Goal: Task Accomplishment & Management: Manage account settings

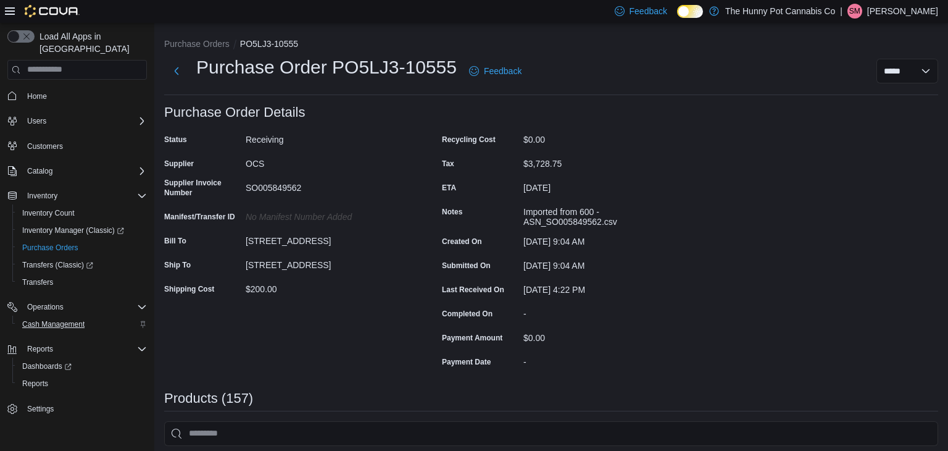
scroll to position [78, 0]
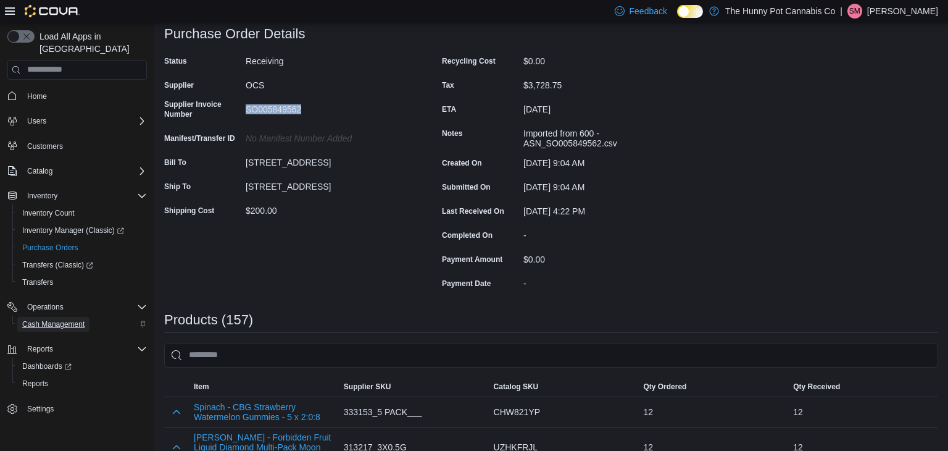
click at [58, 319] on span "Cash Management" at bounding box center [53, 324] width 62 height 10
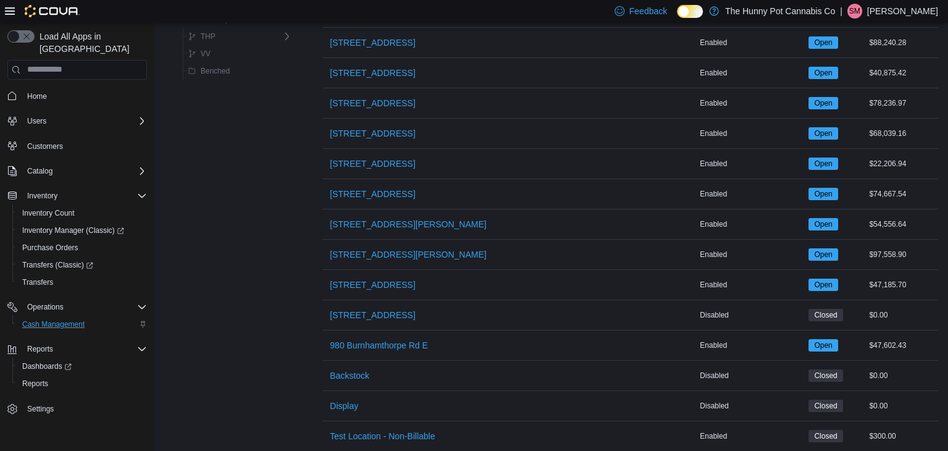
scroll to position [1071, 0]
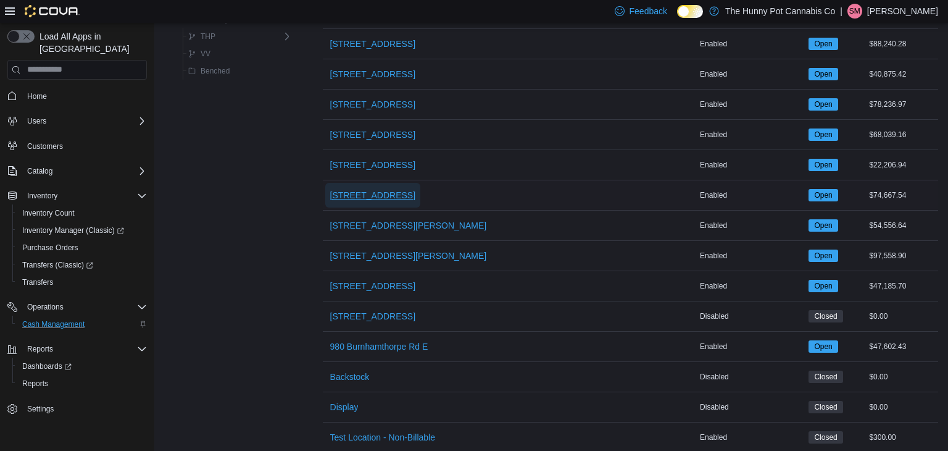
click at [352, 183] on span "[STREET_ADDRESS]" at bounding box center [372, 195] width 85 height 25
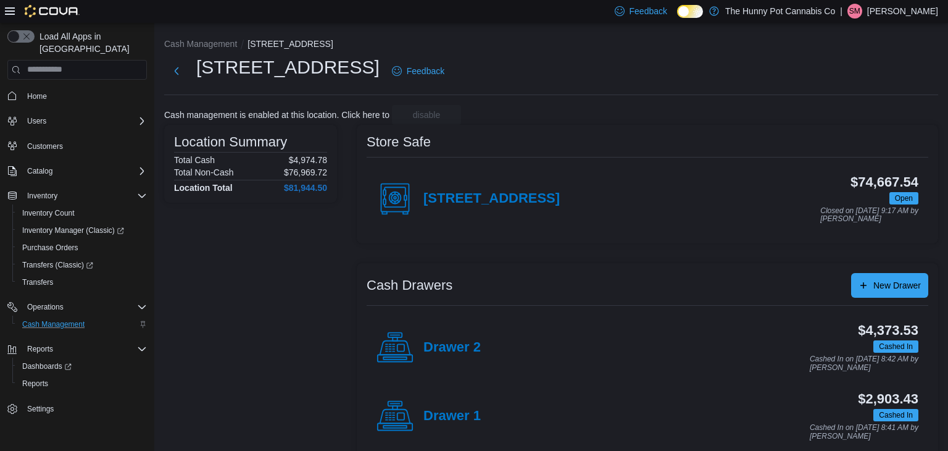
scroll to position [19, 0]
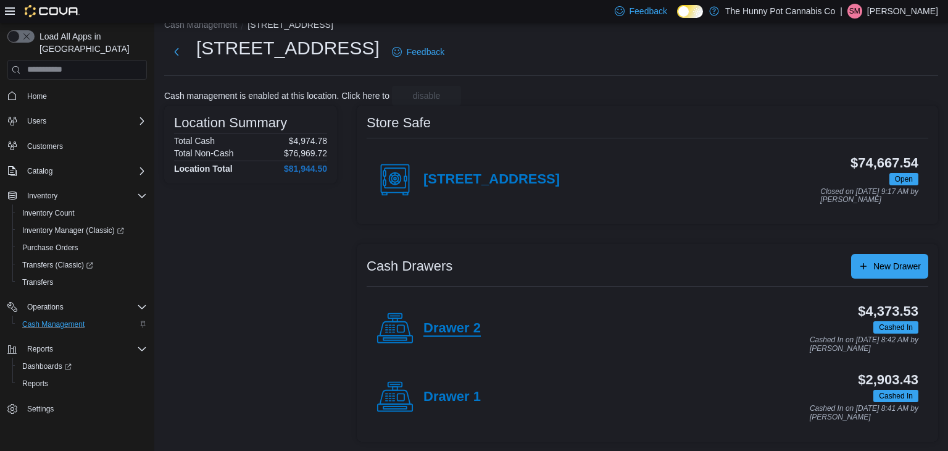
click at [450, 333] on h4 "Drawer 2" at bounding box center [451, 328] width 57 height 16
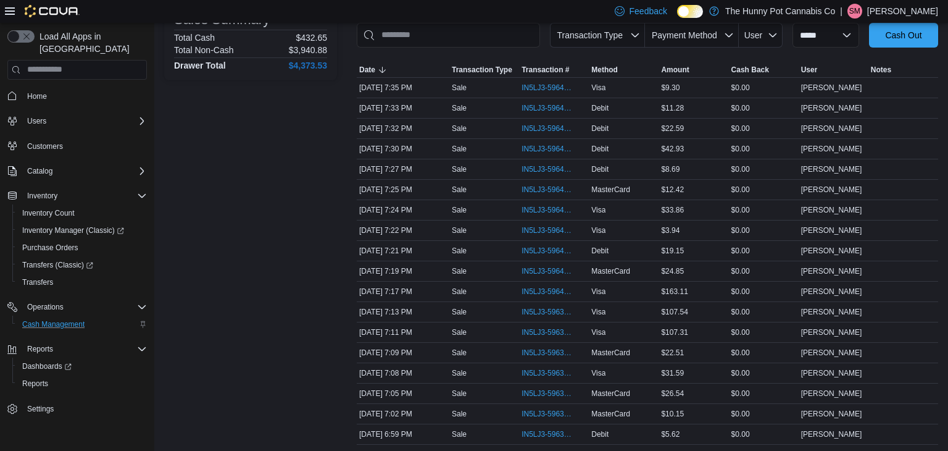
scroll to position [193, 0]
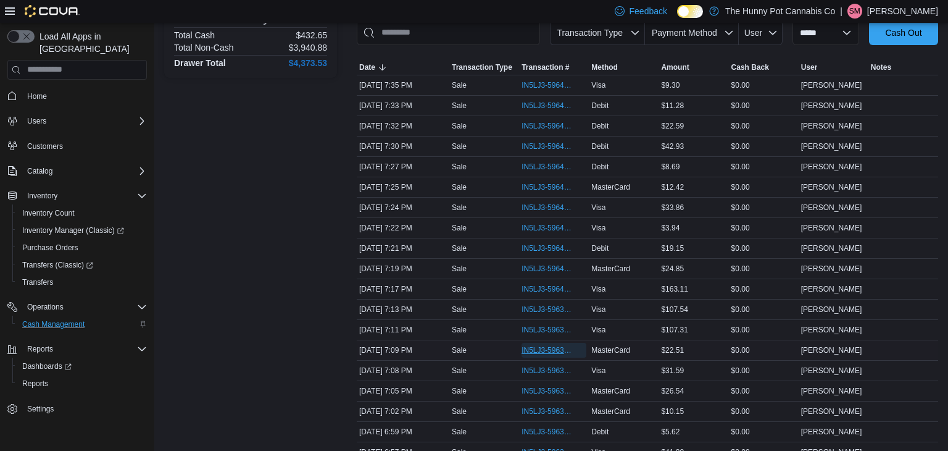
click at [527, 346] on span "IN5LJ3-5963954" at bounding box center [548, 350] width 52 height 10
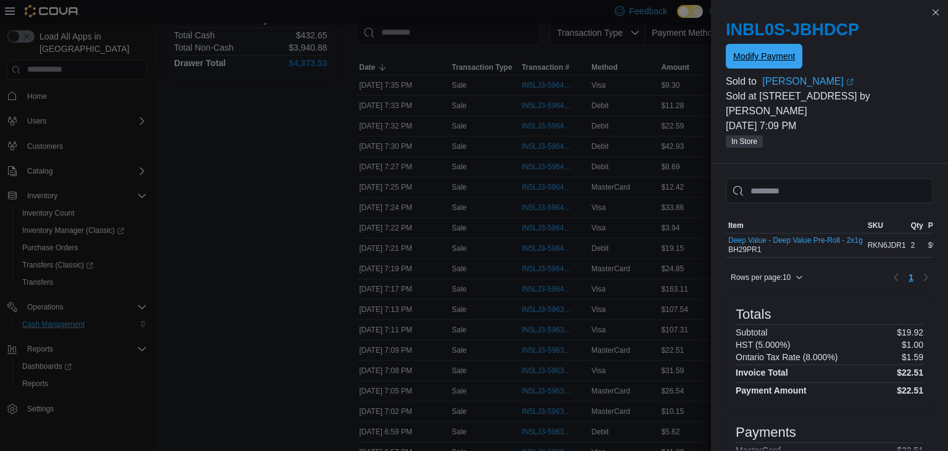
click at [764, 61] on span "Modify Payment" at bounding box center [764, 56] width 62 height 12
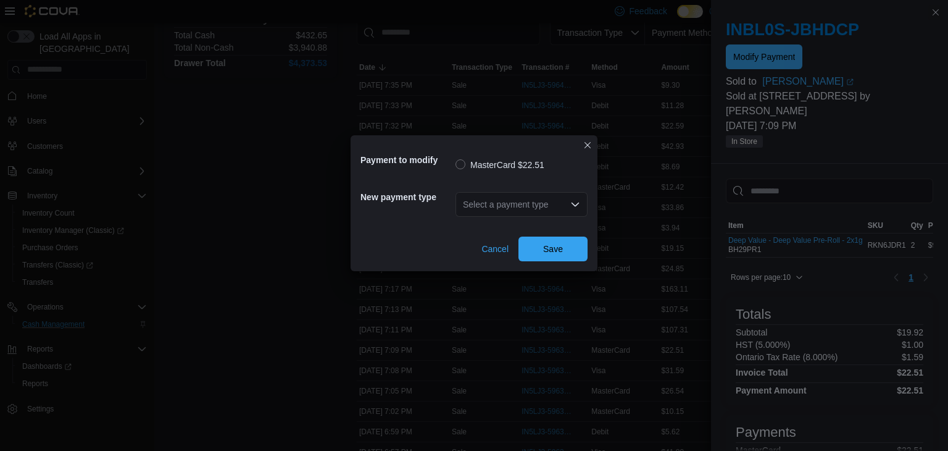
click at [533, 208] on div "Select a payment type" at bounding box center [522, 204] width 132 height 25
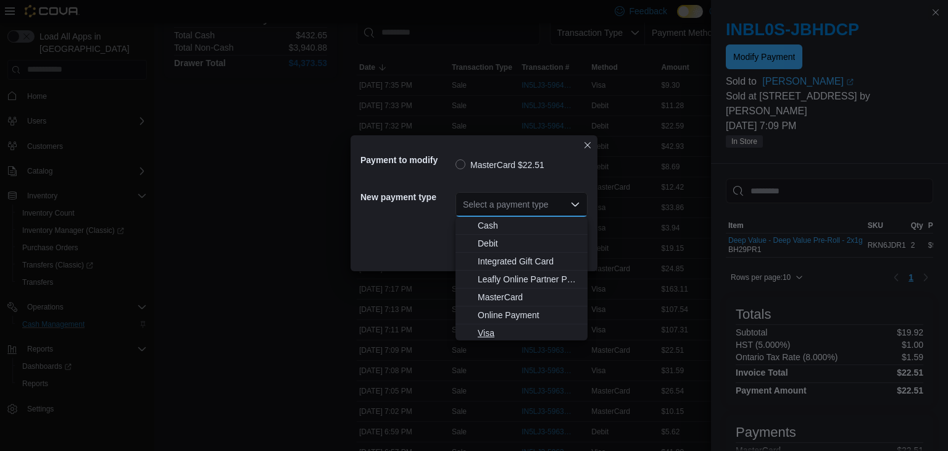
click at [489, 336] on span "Visa" at bounding box center [529, 333] width 102 height 12
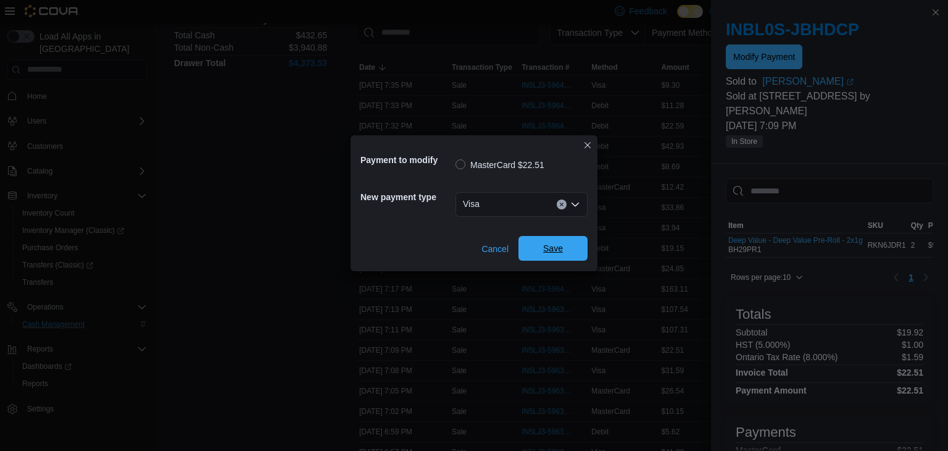
click at [564, 248] on span "Save" at bounding box center [553, 248] width 54 height 25
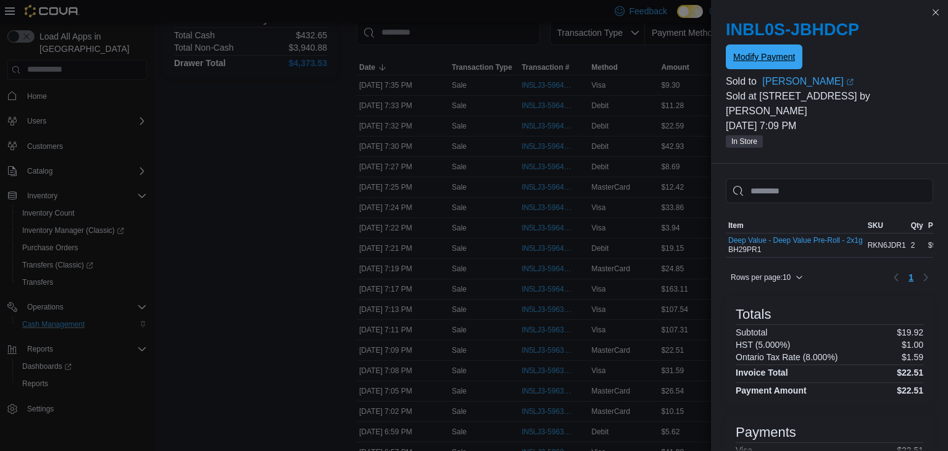
scroll to position [67, 0]
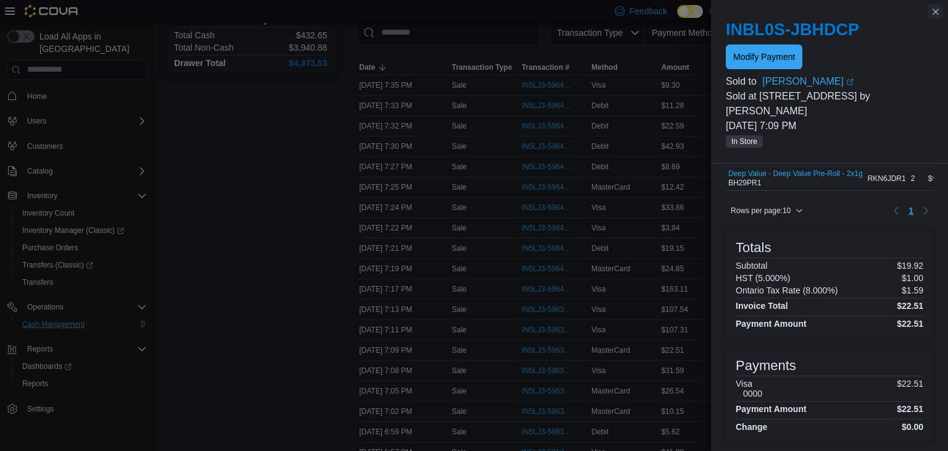
click at [937, 8] on button "Close this dialog" at bounding box center [935, 11] width 15 height 15
